Goal: Navigation & Orientation: Find specific page/section

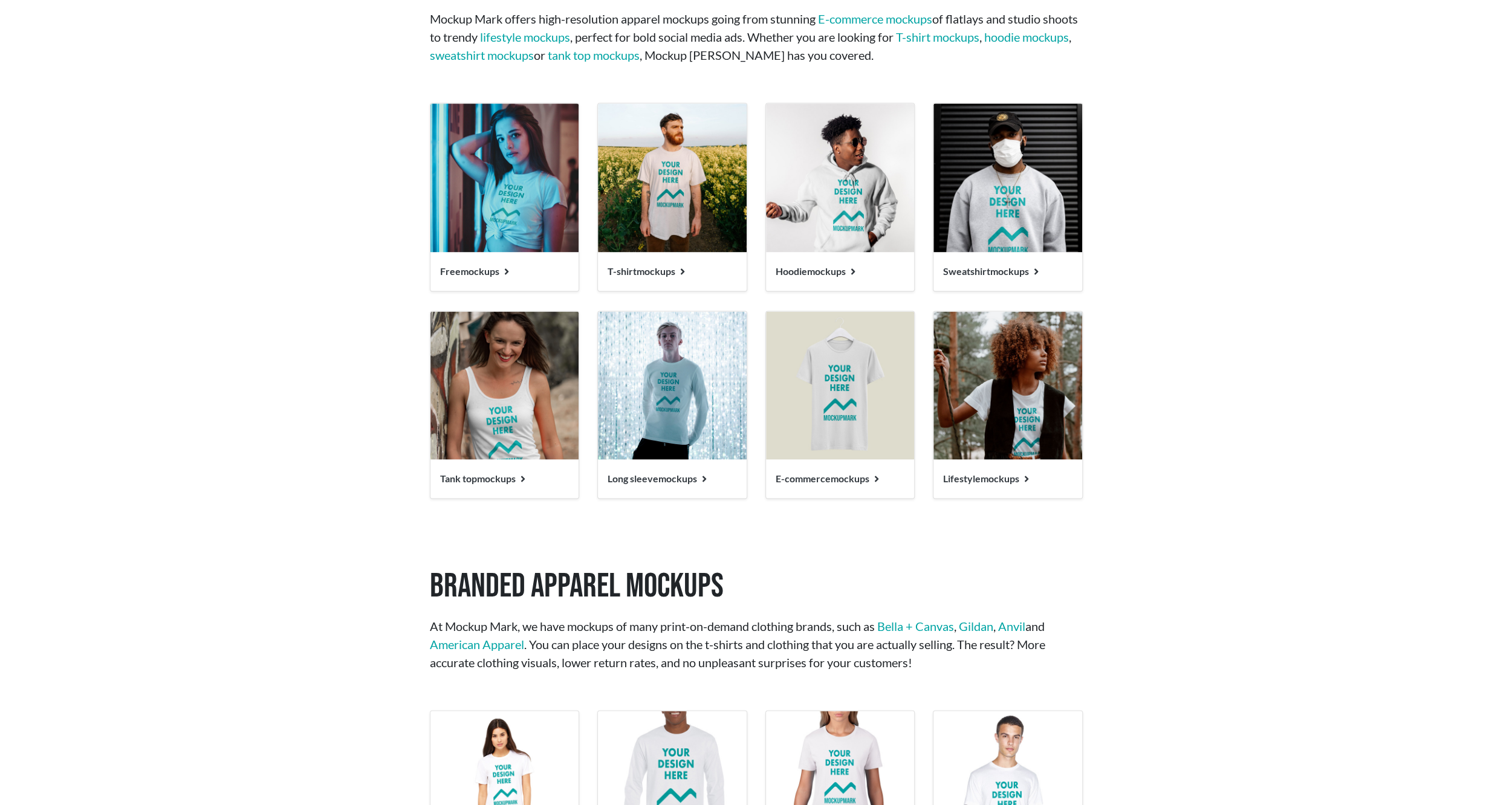
scroll to position [1512, 0]
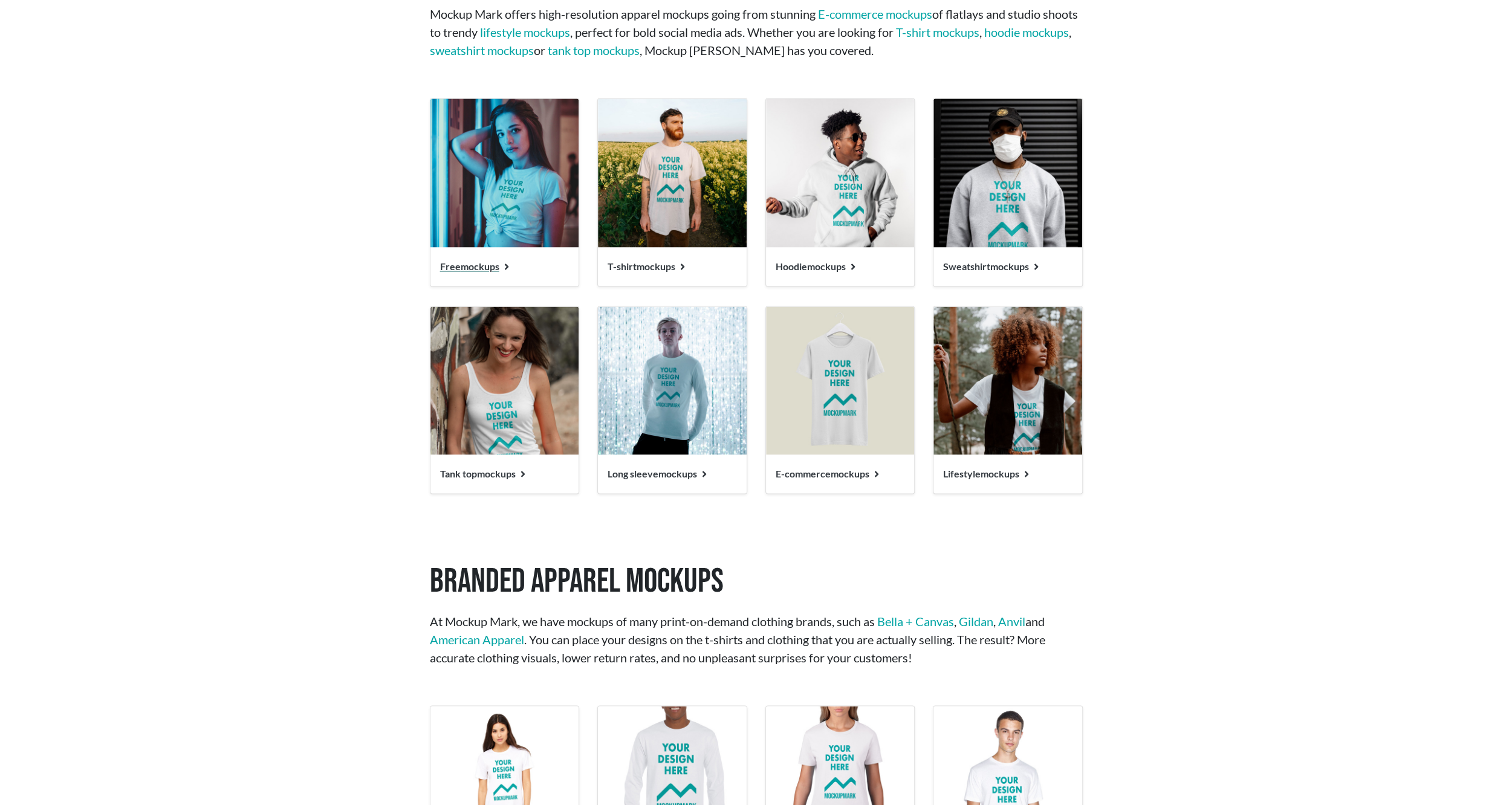
click at [471, 271] on span "Free mockups" at bounding box center [470, 266] width 59 height 12
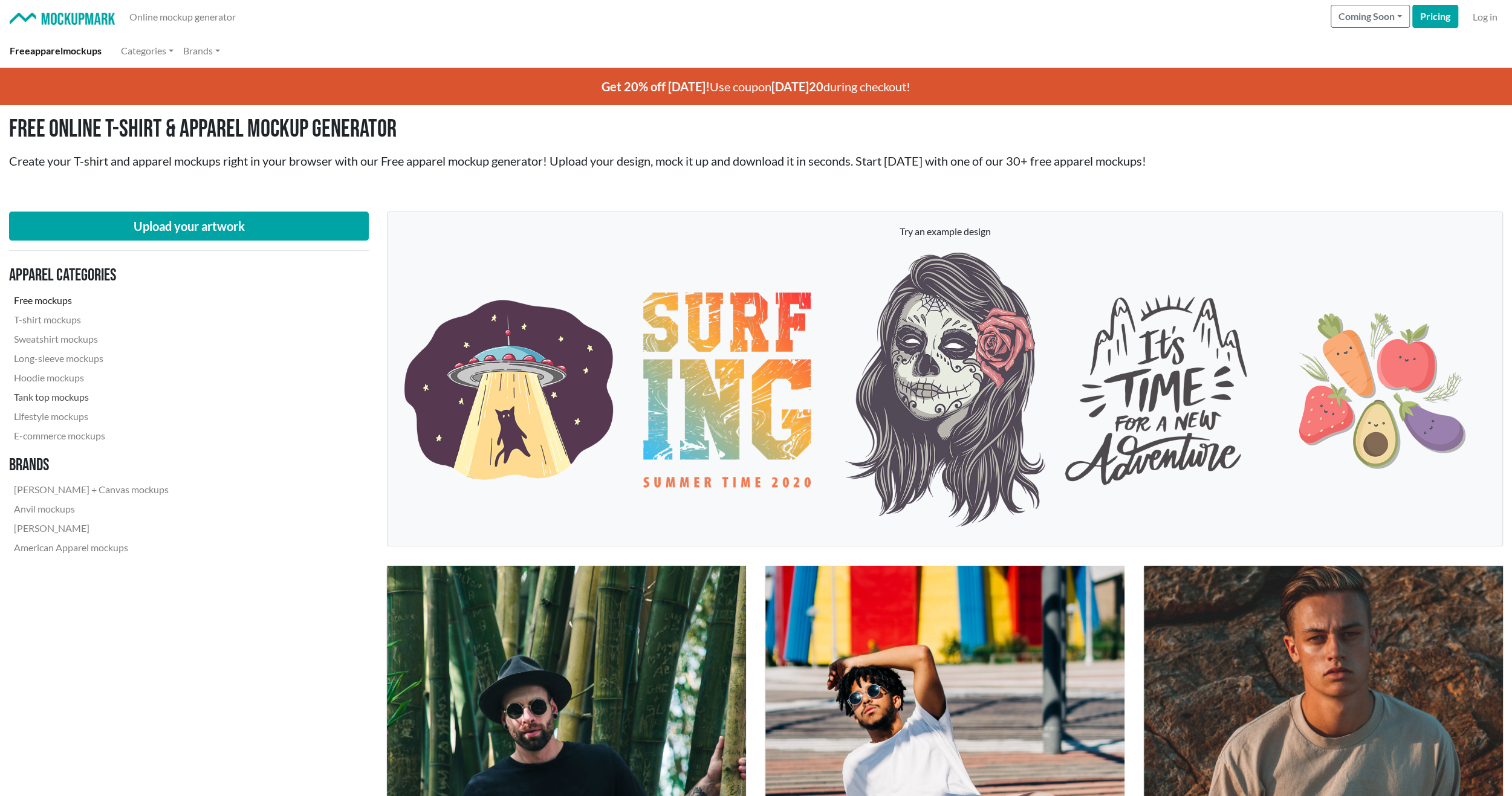
click at [56, 398] on link "Tank top mockups" at bounding box center [91, 397] width 165 height 19
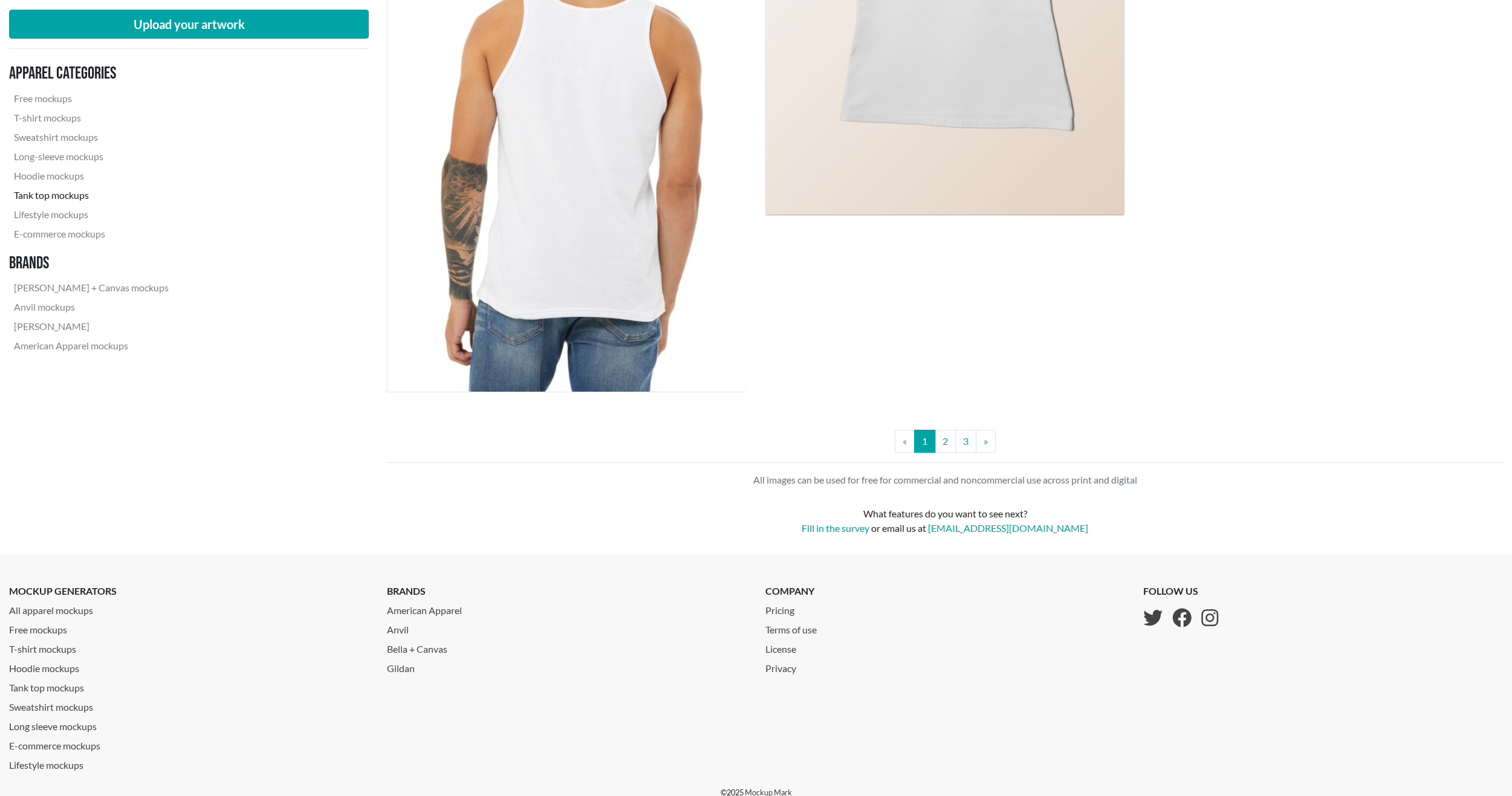
scroll to position [4385, 0]
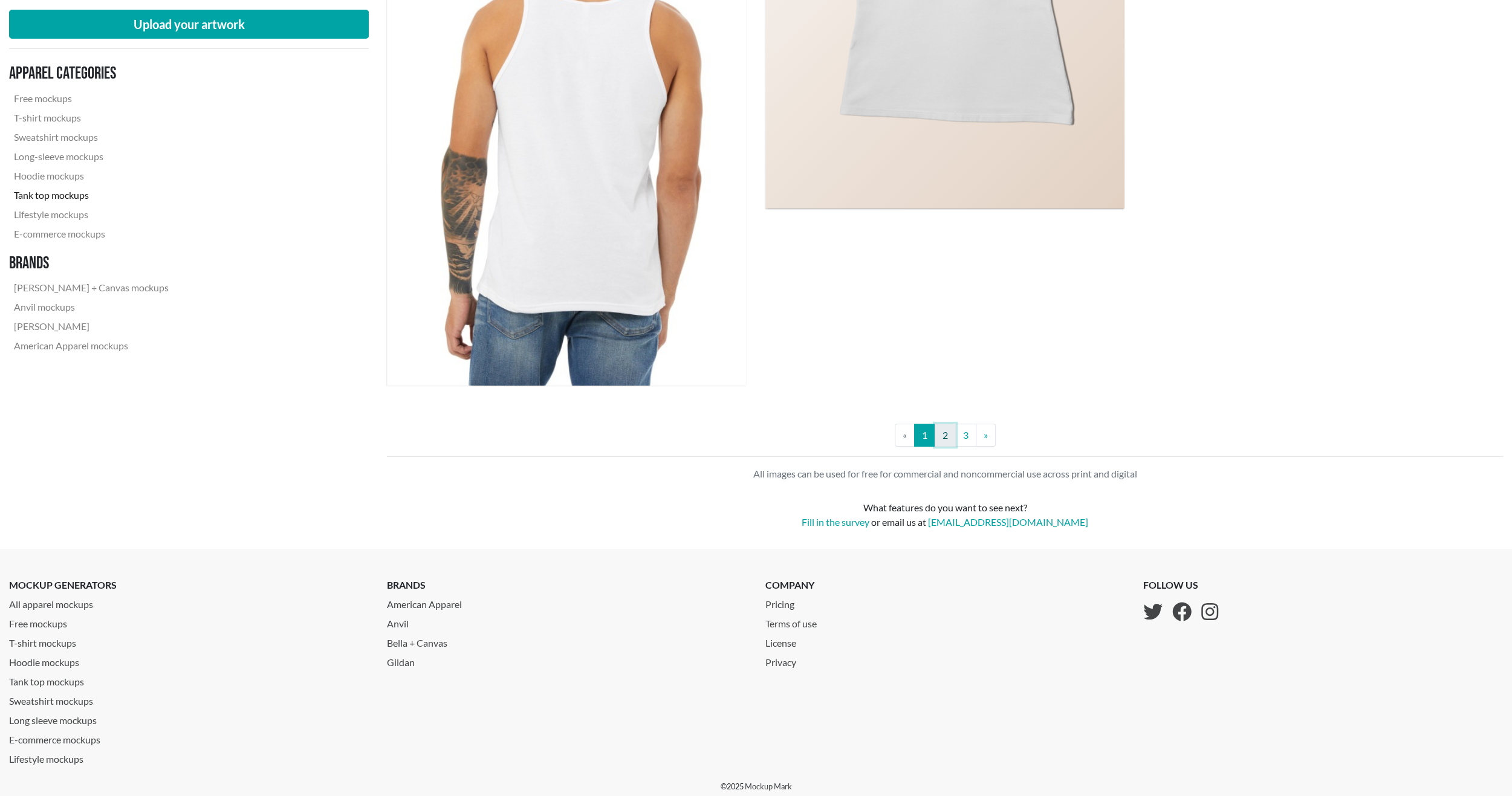
click at [945, 440] on link "2" at bounding box center [946, 435] width 21 height 23
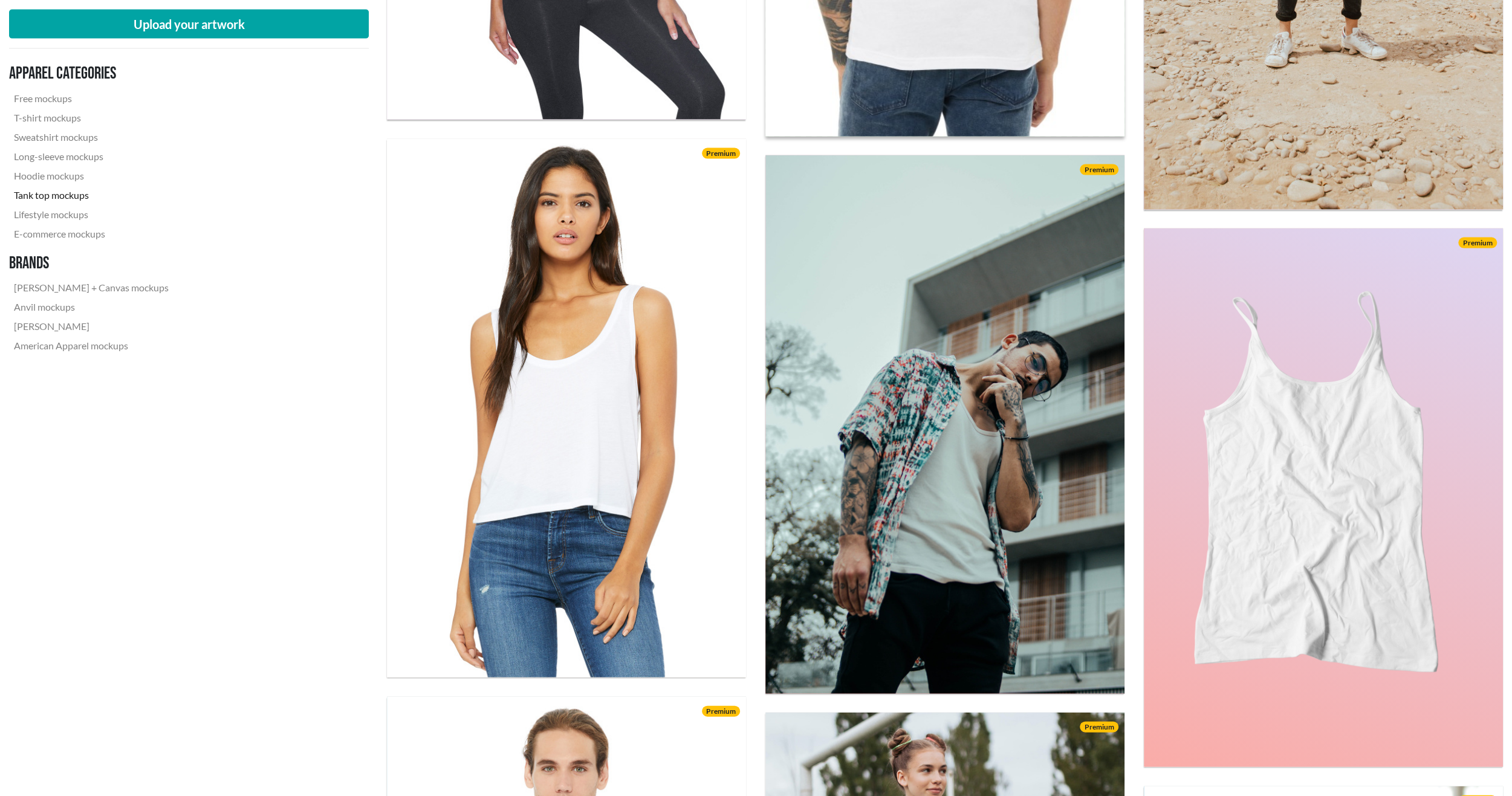
scroll to position [2478, 0]
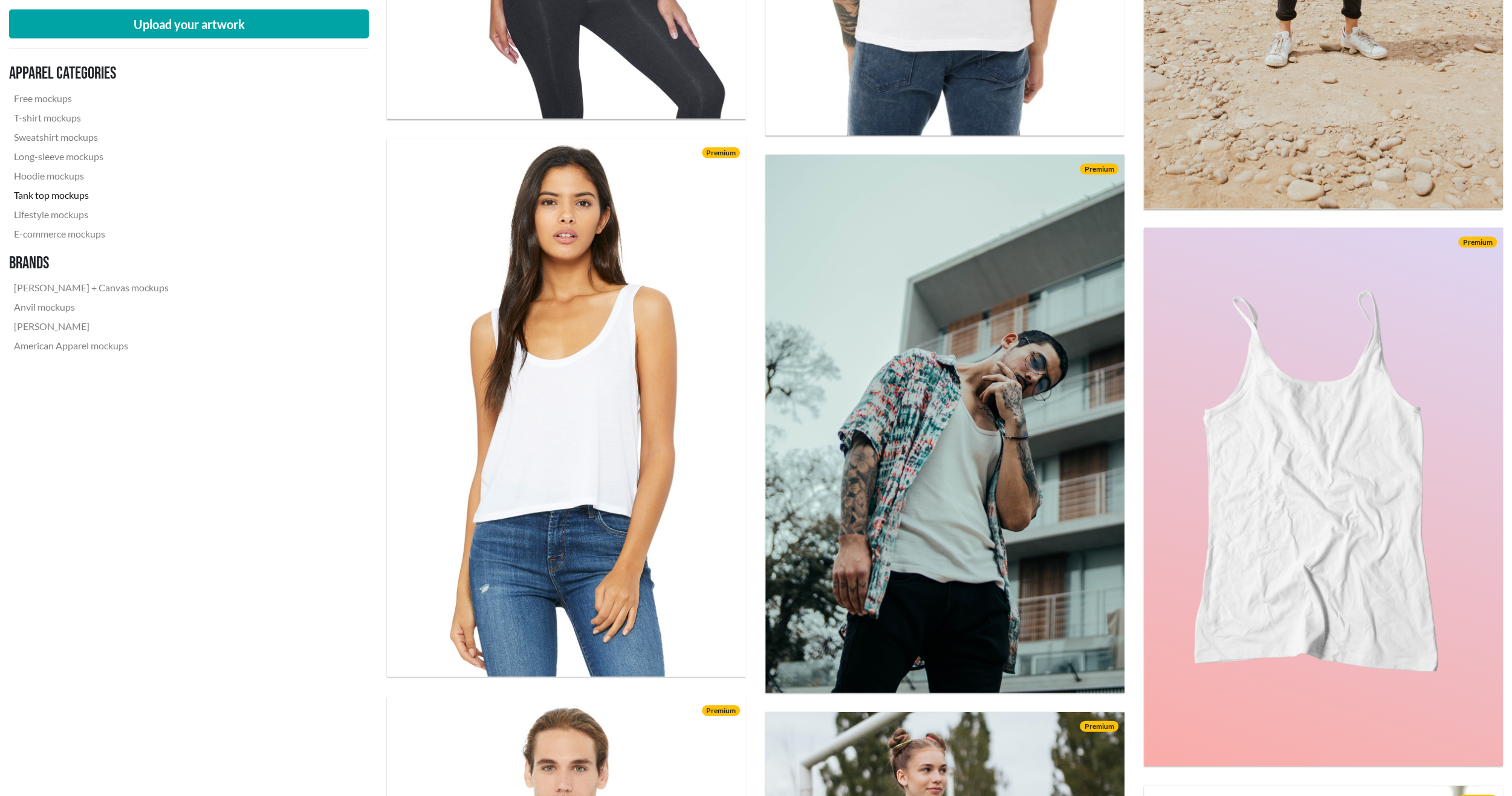
click at [63, 195] on link "Tank top mockups" at bounding box center [91, 195] width 165 height 19
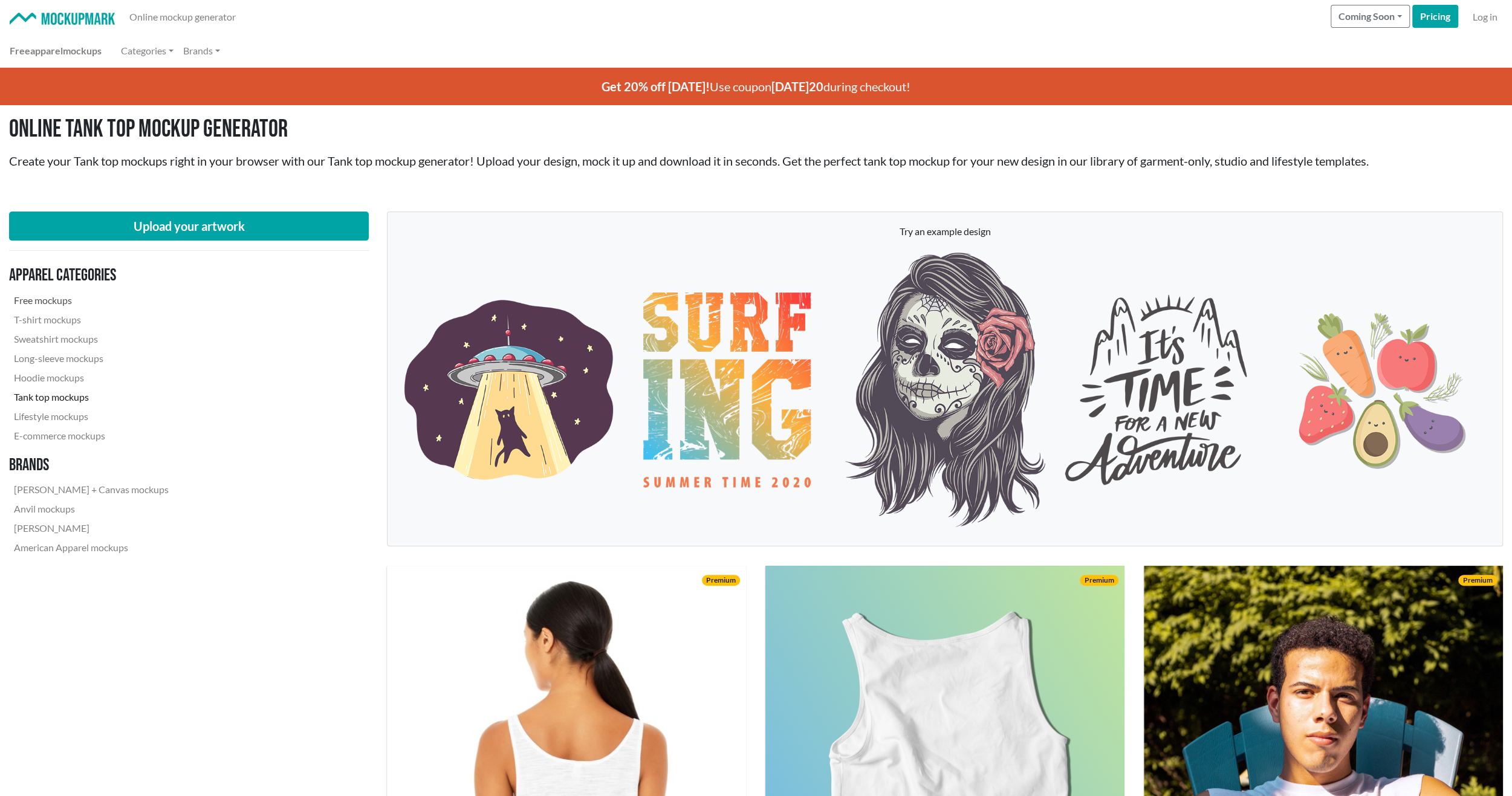
click at [43, 293] on link "Free mockups" at bounding box center [91, 301] width 165 height 19
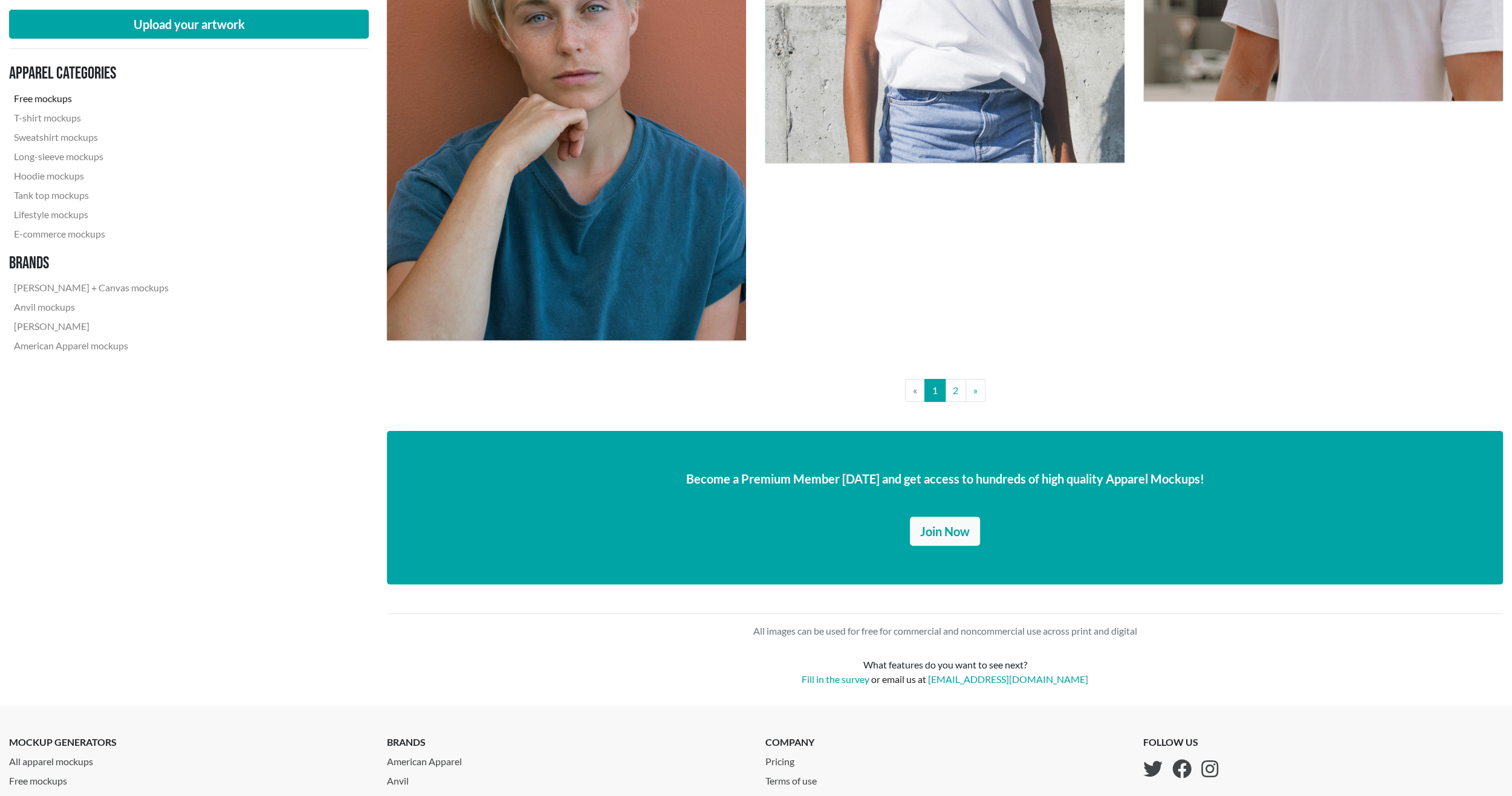
scroll to position [4050, 0]
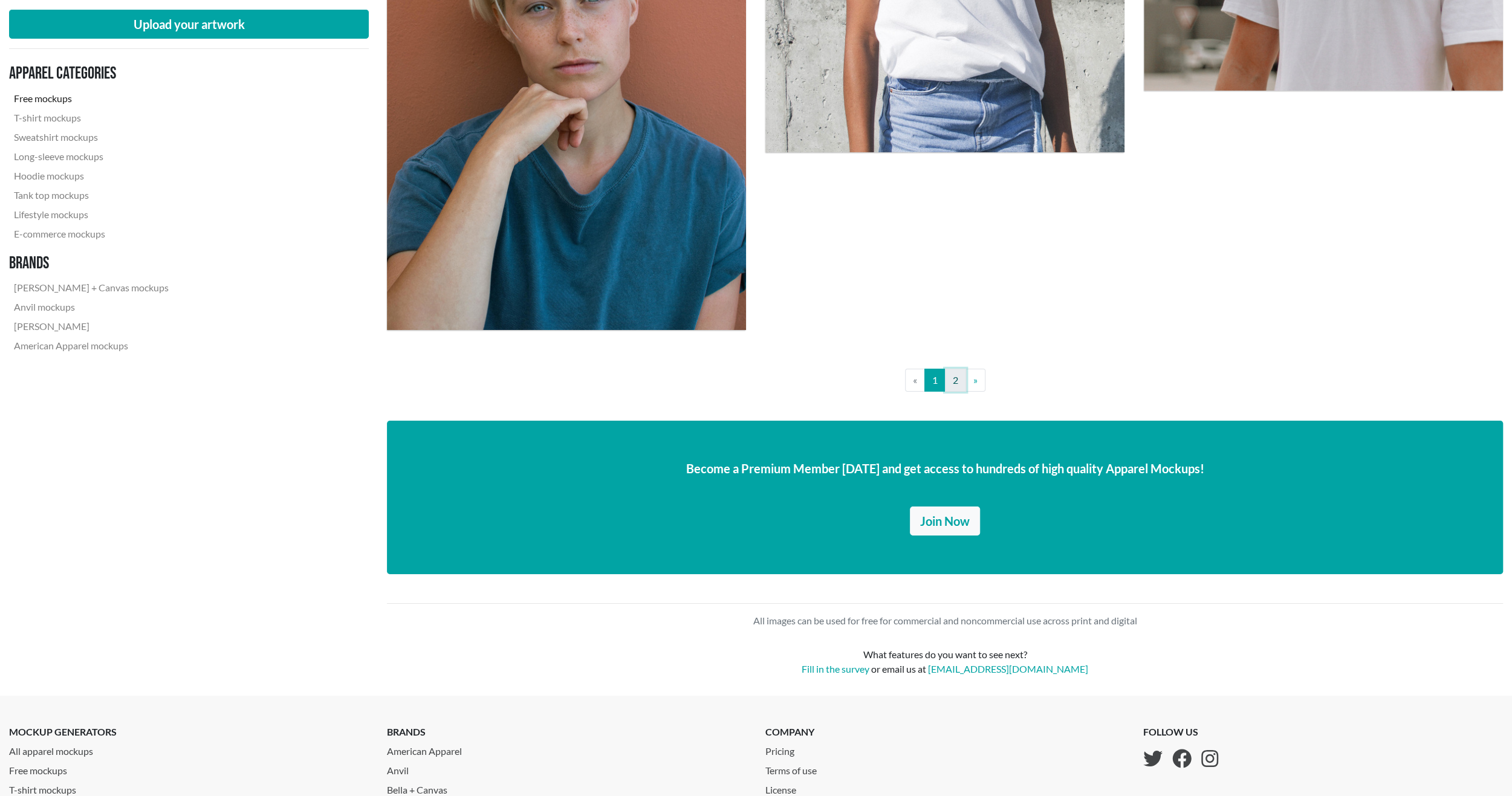
click at [954, 379] on link "2" at bounding box center [956, 380] width 21 height 23
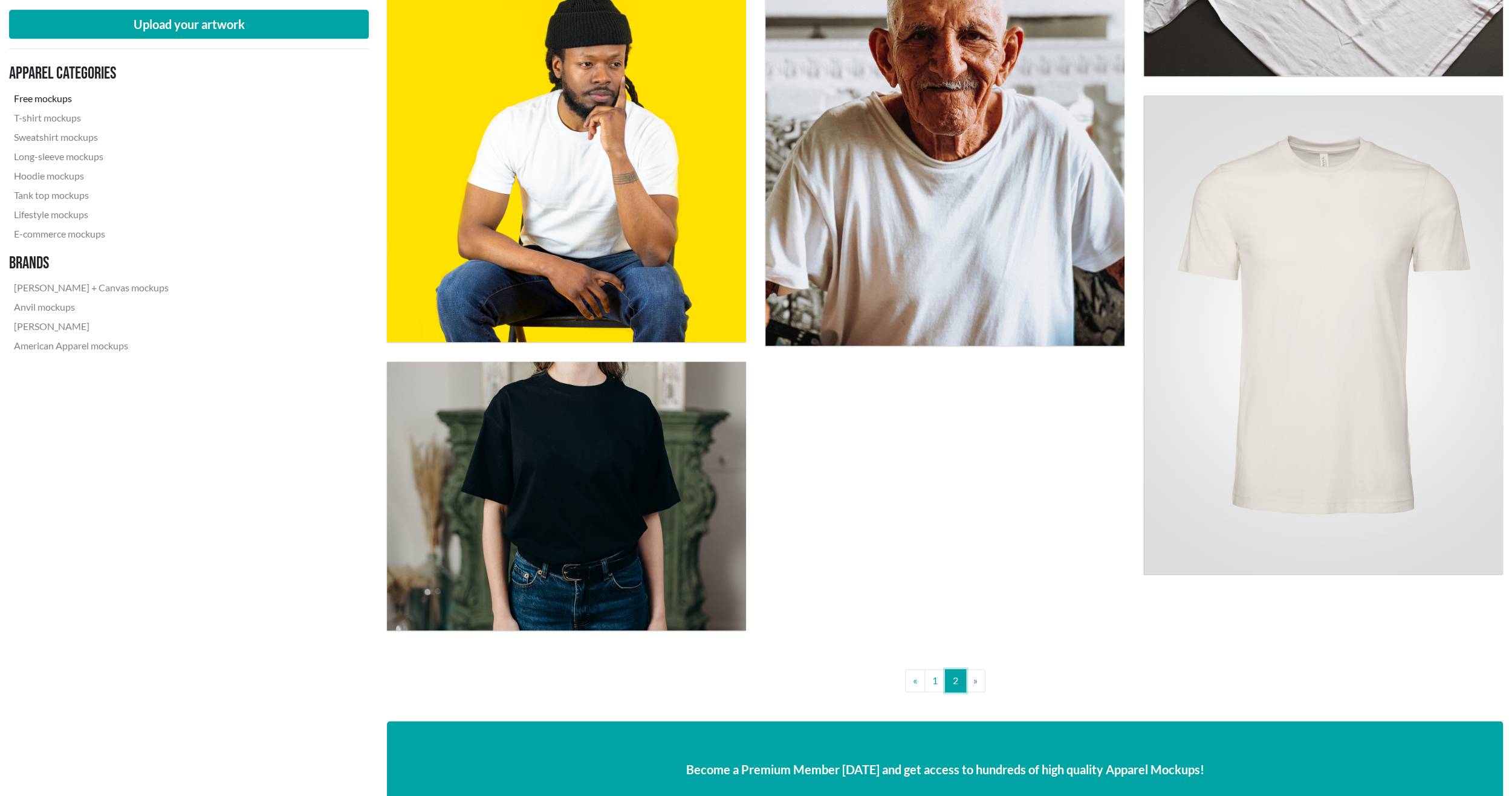
scroll to position [1572, 0]
